Goal: Understand process/instructions: Learn how to perform a task or action

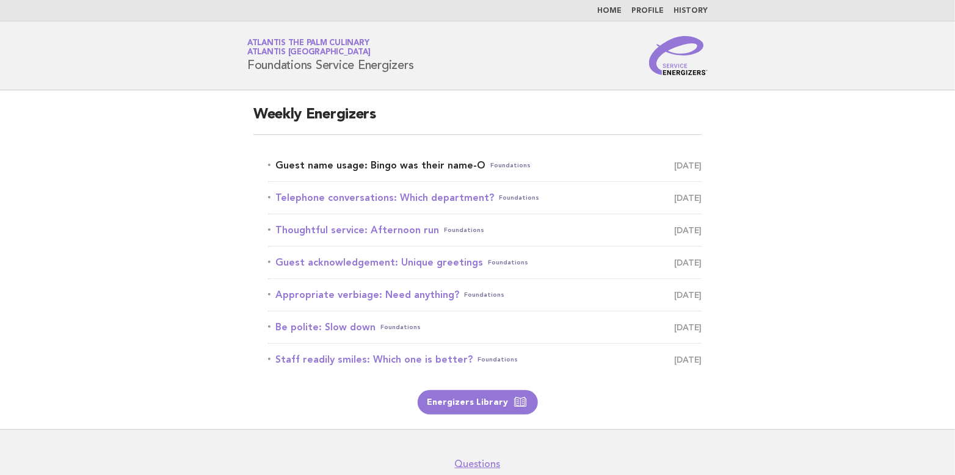
click at [376, 167] on link "Guest name usage: Bingo was their name-O Foundations October 12" at bounding box center [485, 165] width 434 height 17
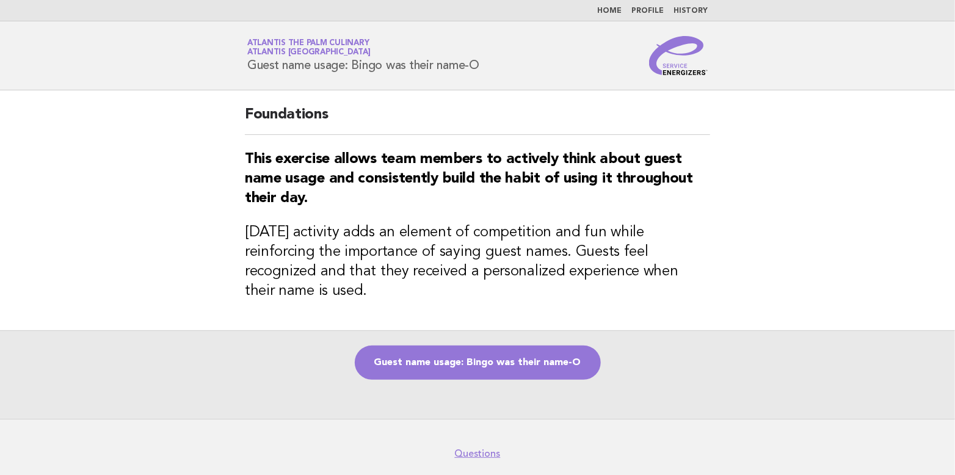
drag, startPoint x: 247, startPoint y: 62, endPoint x: 503, endPoint y: 67, distance: 256.6
click at [503, 67] on div "Service Energizers Atlantis The Palm Culinary Atlantis [GEOGRAPHIC_DATA] Guest …" at bounding box center [477, 55] width 495 height 39
copy h1 "Guest name usage: Bingo was their name-O"
drag, startPoint x: 243, startPoint y: 150, endPoint x: 706, endPoint y: 279, distance: 480.7
click at [706, 279] on div "Foundations This exercise allows team members to actively think about guest nam…" at bounding box center [477, 210] width 495 height 240
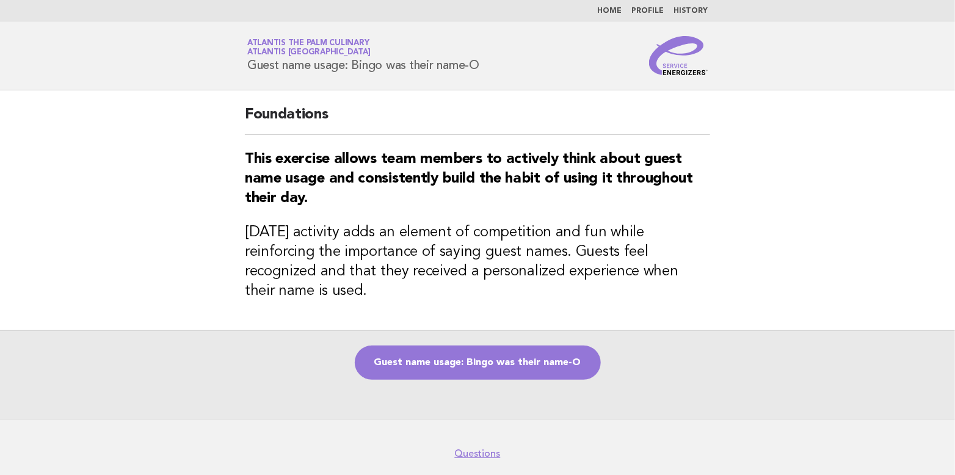
copy div "This exercise allows team members to actively think about guest name usage and …"
click at [670, 360] on div "Guest name usage: Bingo was their name-O" at bounding box center [477, 375] width 955 height 89
drag, startPoint x: 245, startPoint y: 62, endPoint x: 494, endPoint y: 63, distance: 249.3
click at [494, 63] on div "Service Energizers Atlantis The Palm Culinary Atlantis [GEOGRAPHIC_DATA] Guest …" at bounding box center [477, 55] width 495 height 39
copy h1 "Guest name usage: Bingo was their name-O"
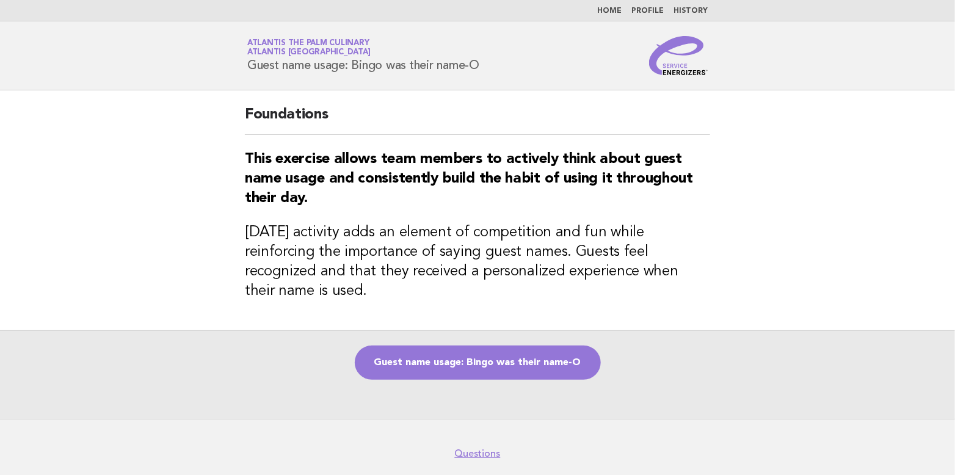
click at [460, 45] on span "Atlantis The Palm Culinary Atlantis [GEOGRAPHIC_DATA]" at bounding box center [363, 48] width 232 height 17
click at [511, 351] on link "Guest name usage: Bingo was their name-O" at bounding box center [478, 363] width 246 height 34
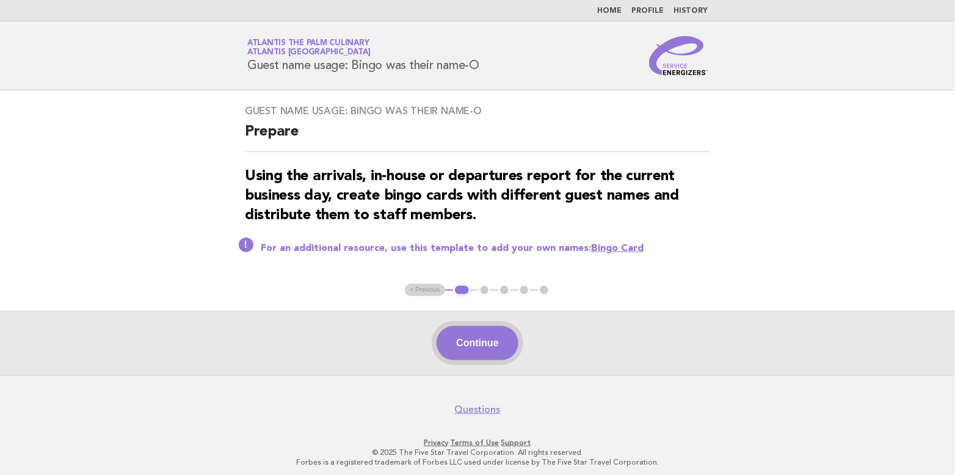
click at [480, 348] on button "Continue" at bounding box center [477, 343] width 81 height 34
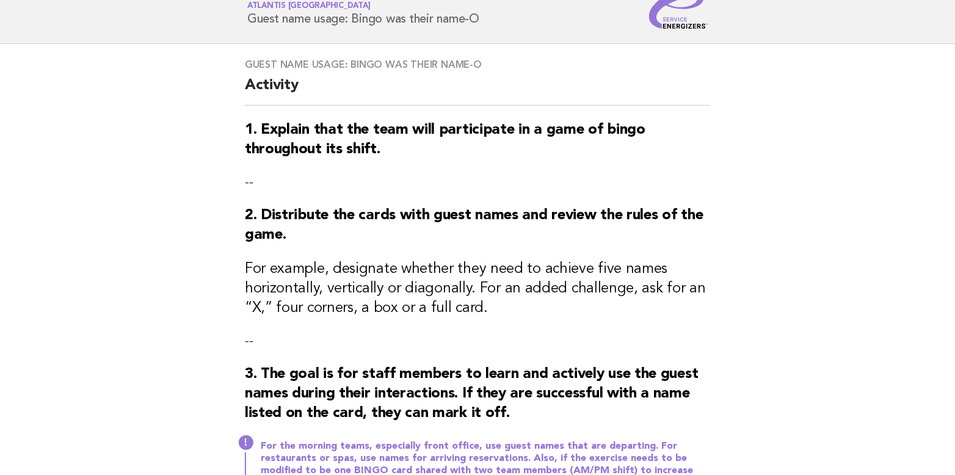
scroll to position [122, 0]
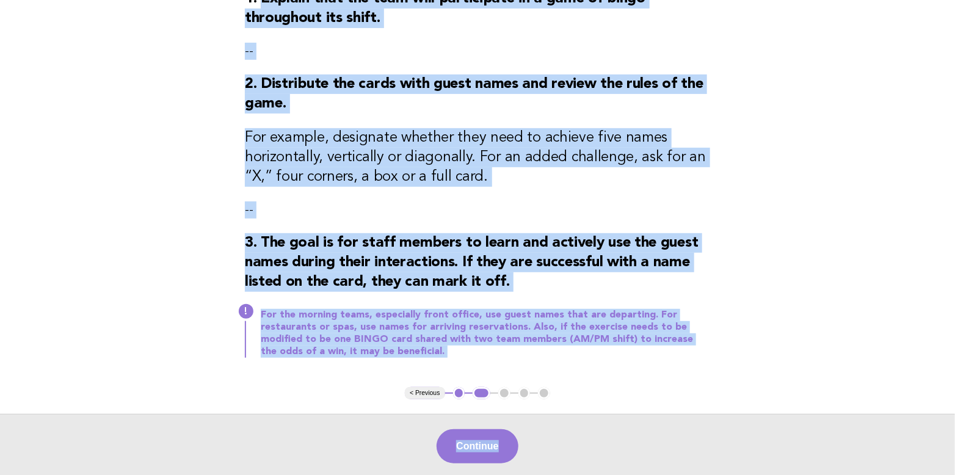
drag, startPoint x: 266, startPoint y: 50, endPoint x: 657, endPoint y: 469, distance: 573.6
click at [657, 469] on body "Home Profile History Service Energizers Atlantis The Palm Culinary Atlantis Dub…" at bounding box center [477, 204] width 955 height 764
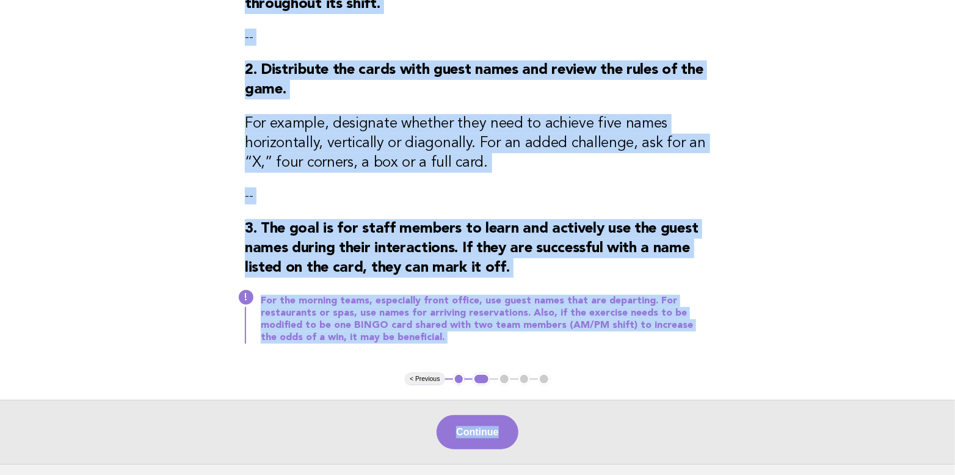
drag, startPoint x: 657, startPoint y: 469, endPoint x: 728, endPoint y: 256, distance: 224.5
copy main "Explain that the team will participate in a game of bingo throughout its shift.…"
click at [592, 424] on div "Continue" at bounding box center [477, 432] width 955 height 64
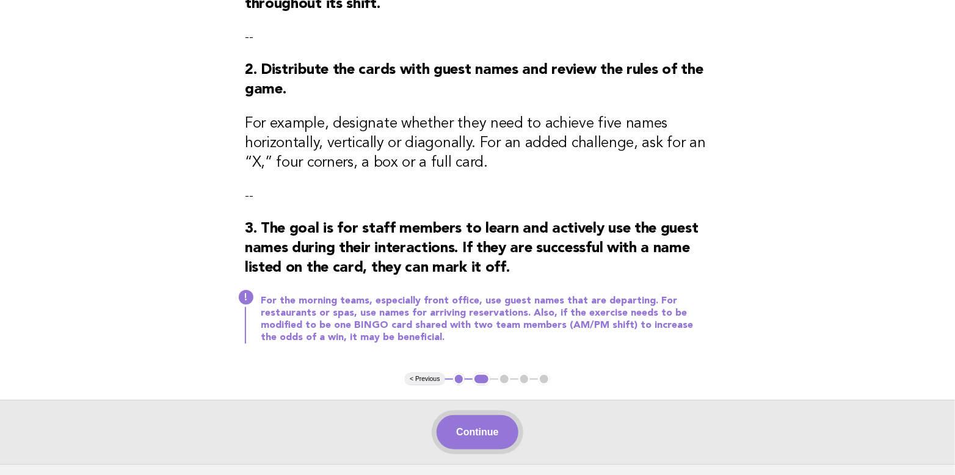
click at [498, 433] on button "Continue" at bounding box center [477, 432] width 81 height 34
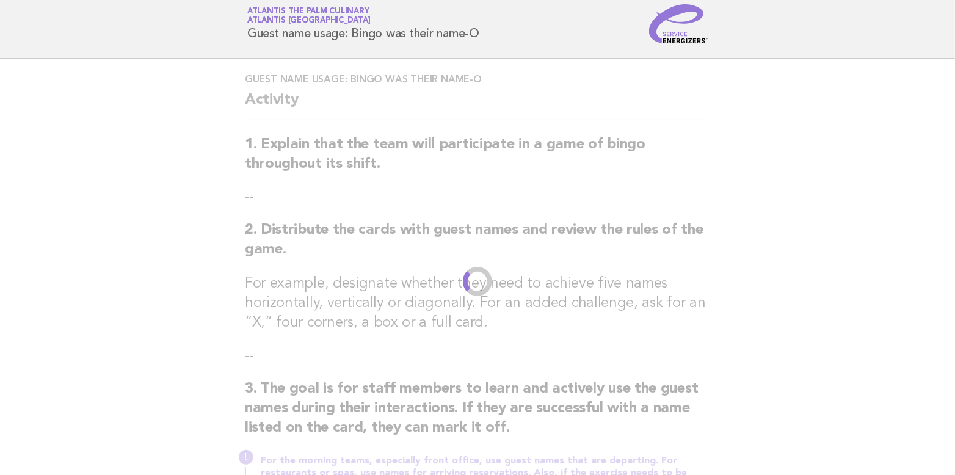
scroll to position [0, 0]
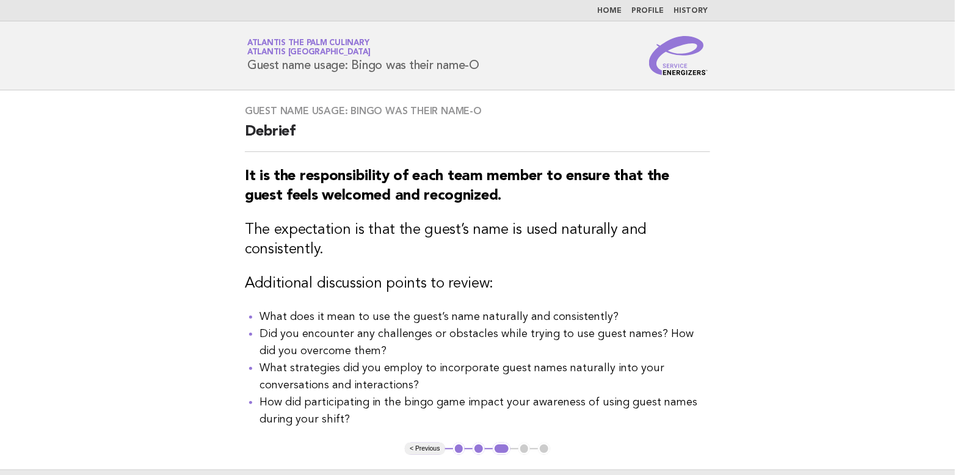
click at [719, 429] on div "Guest name usage: Bingo was their name-O Debrief It is the responsibility of ea…" at bounding box center [477, 266] width 495 height 353
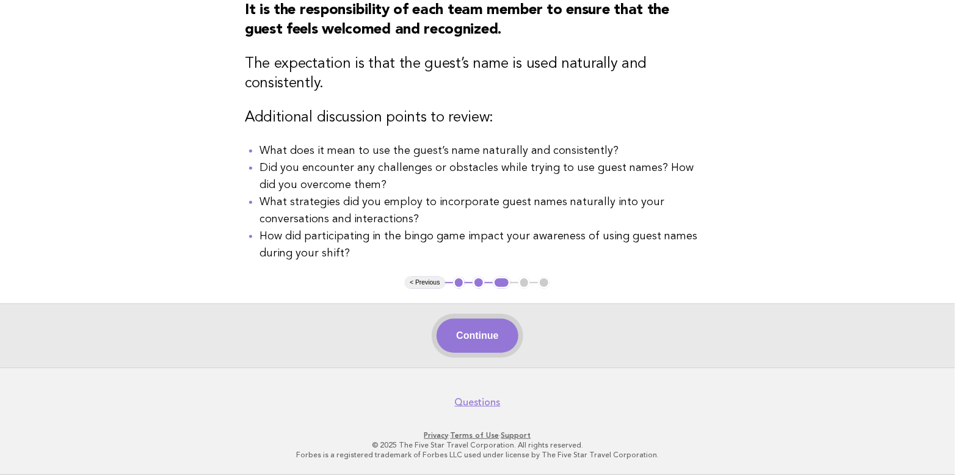
click at [468, 324] on button "Continue" at bounding box center [477, 336] width 81 height 34
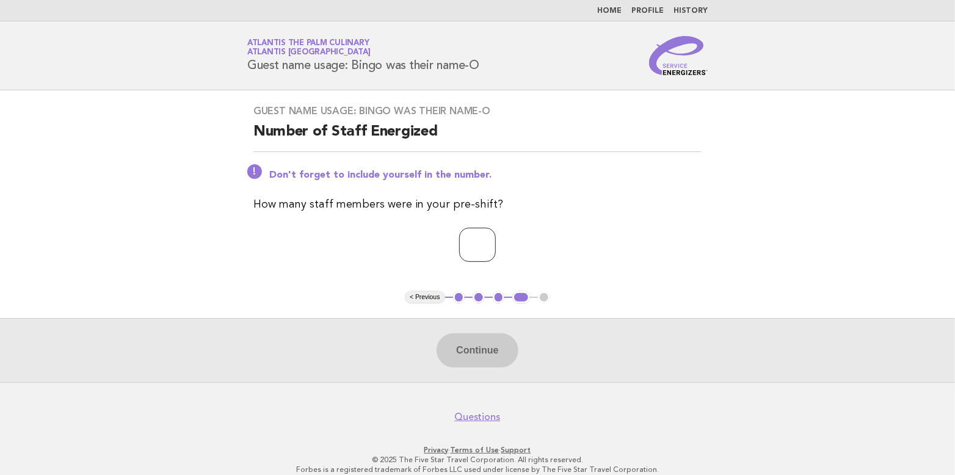
click at [496, 238] on input "*" at bounding box center [477, 245] width 37 height 34
type input "*"
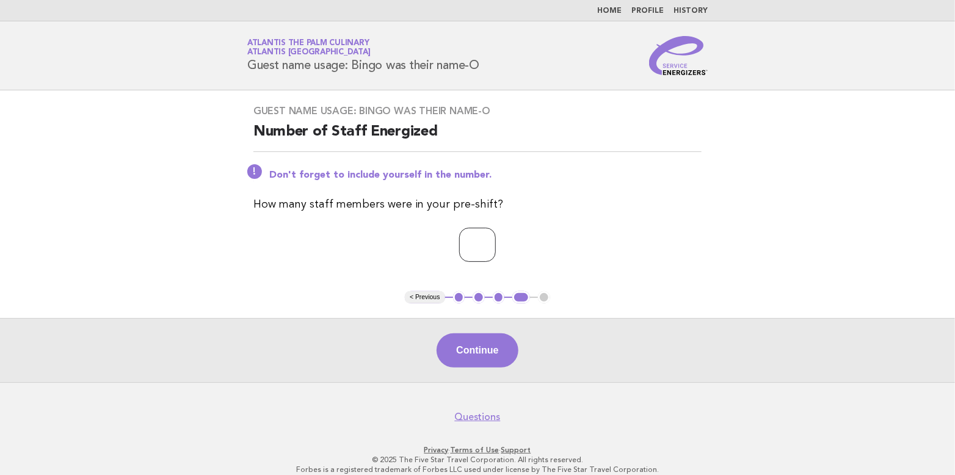
click at [496, 238] on input "*" at bounding box center [477, 245] width 37 height 34
click at [483, 352] on button "Continue" at bounding box center [477, 351] width 81 height 34
